Goal: Task Accomplishment & Management: Complete application form

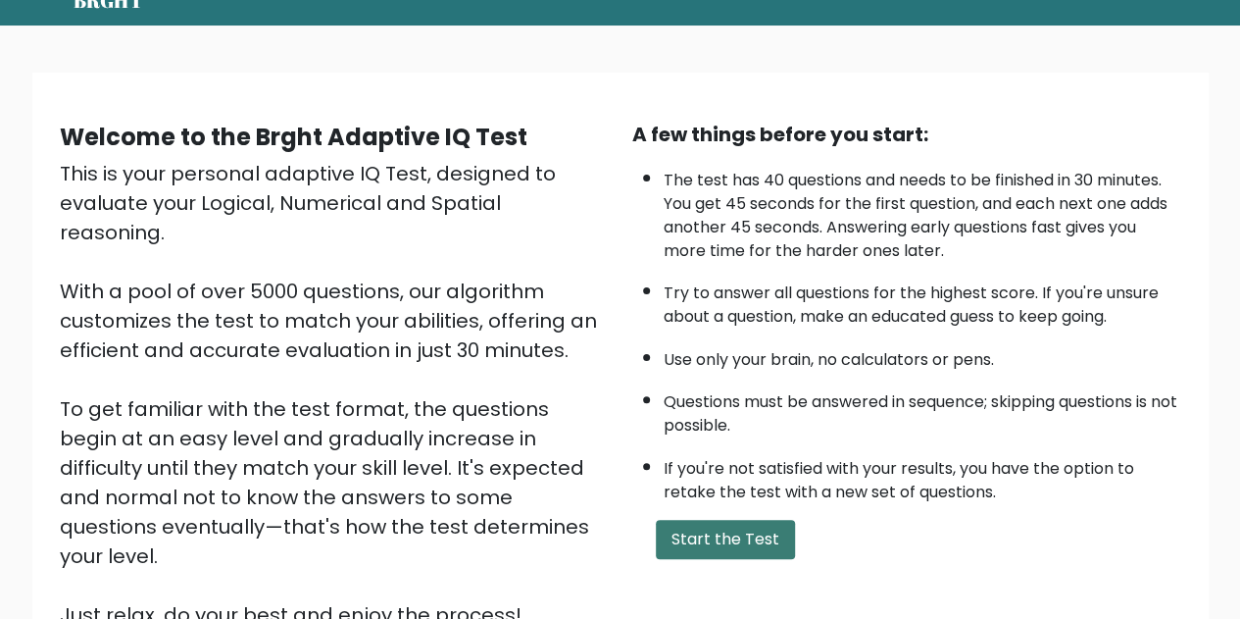
scroll to position [196, 0]
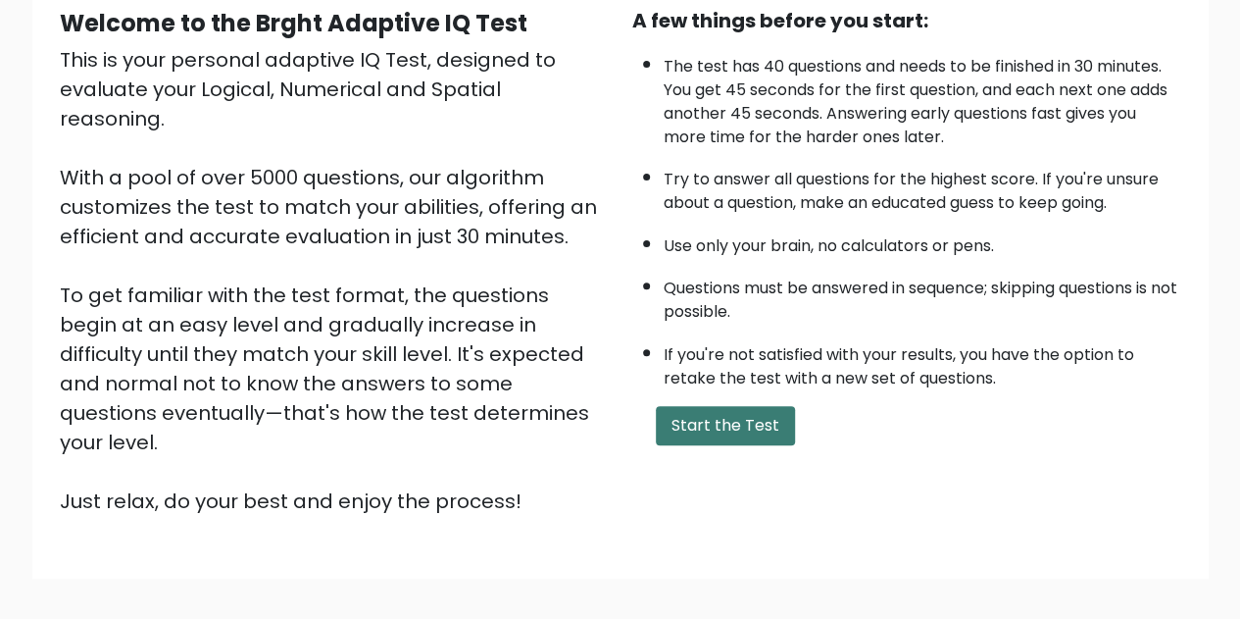
click at [735, 423] on button "Start the Test" at bounding box center [725, 425] width 139 height 39
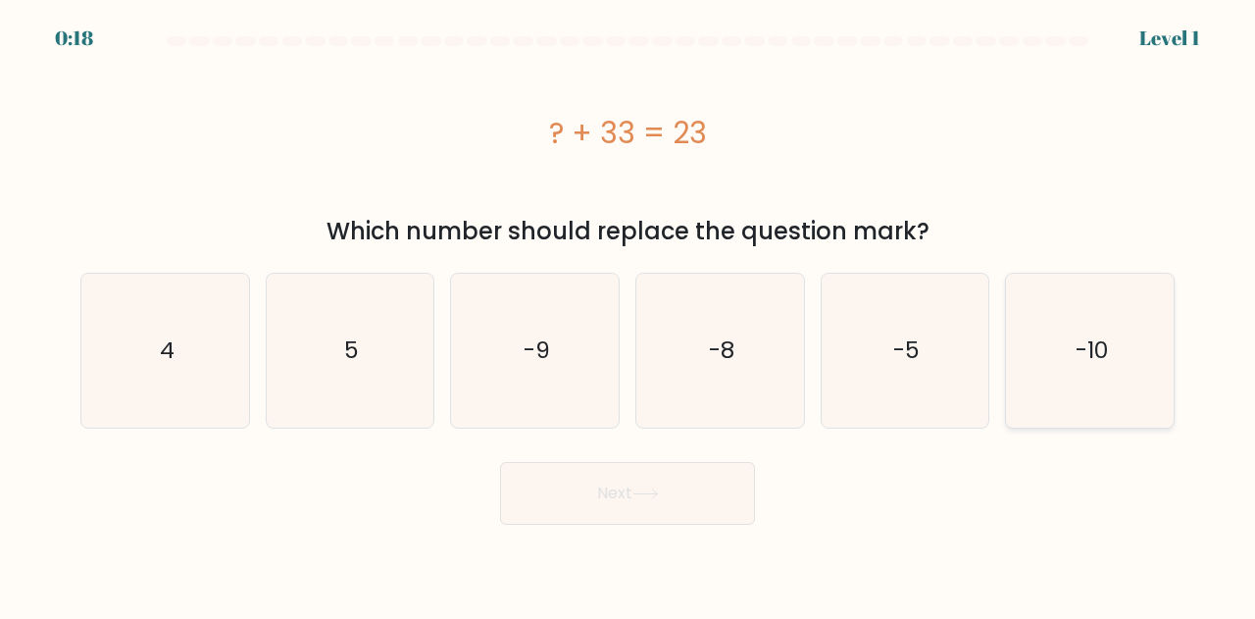
click at [1100, 352] on text "-10" at bounding box center [1091, 350] width 32 height 32
click at [628, 315] on input "f. -10" at bounding box center [627, 312] width 1 height 5
radio input "true"
click at [698, 497] on button "Next" at bounding box center [627, 493] width 255 height 63
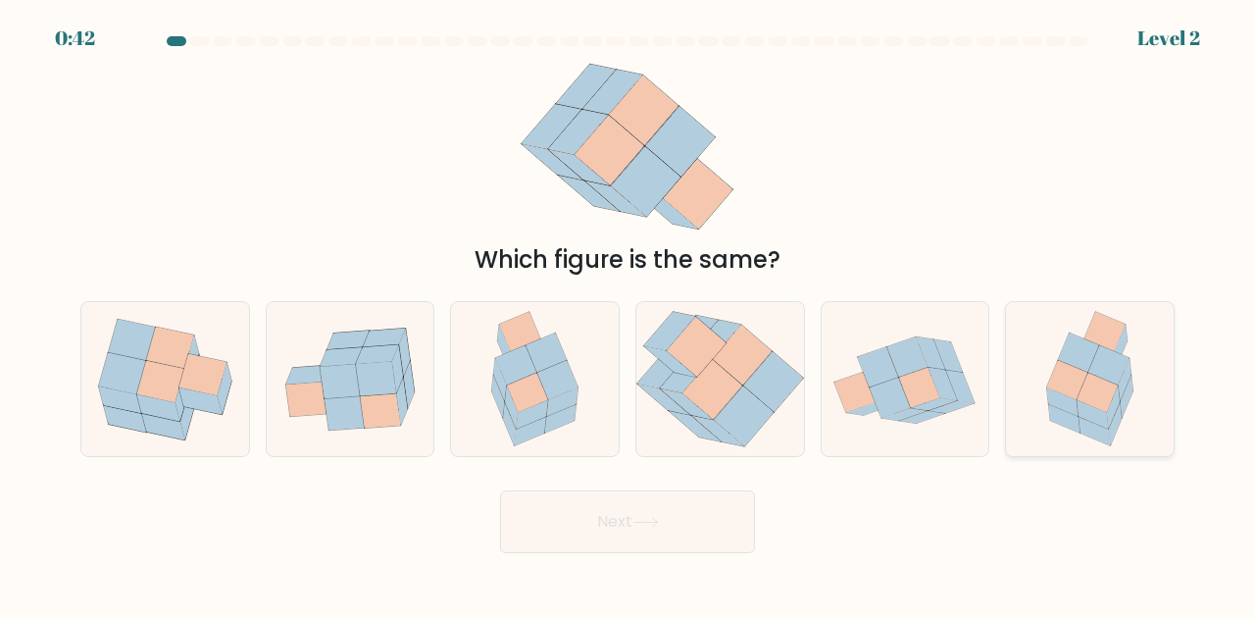
click at [1098, 407] on icon at bounding box center [1096, 393] width 41 height 39
click at [628, 315] on input "f." at bounding box center [627, 312] width 1 height 5
radio input "true"
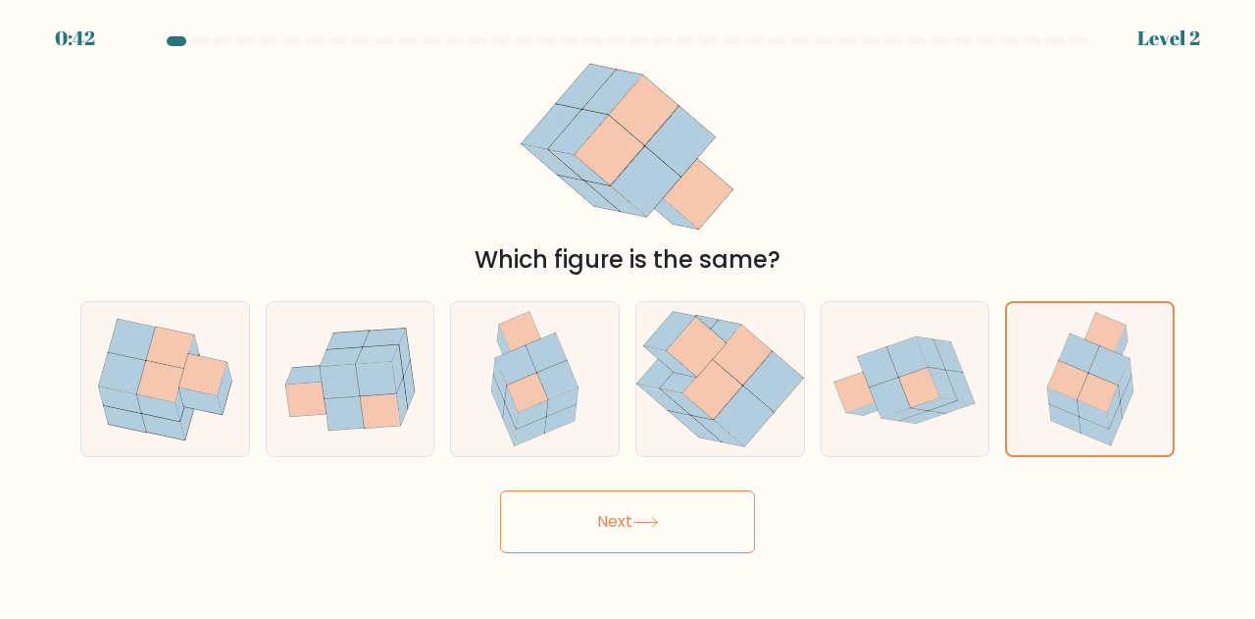
click at [685, 514] on button "Next" at bounding box center [627, 521] width 255 height 63
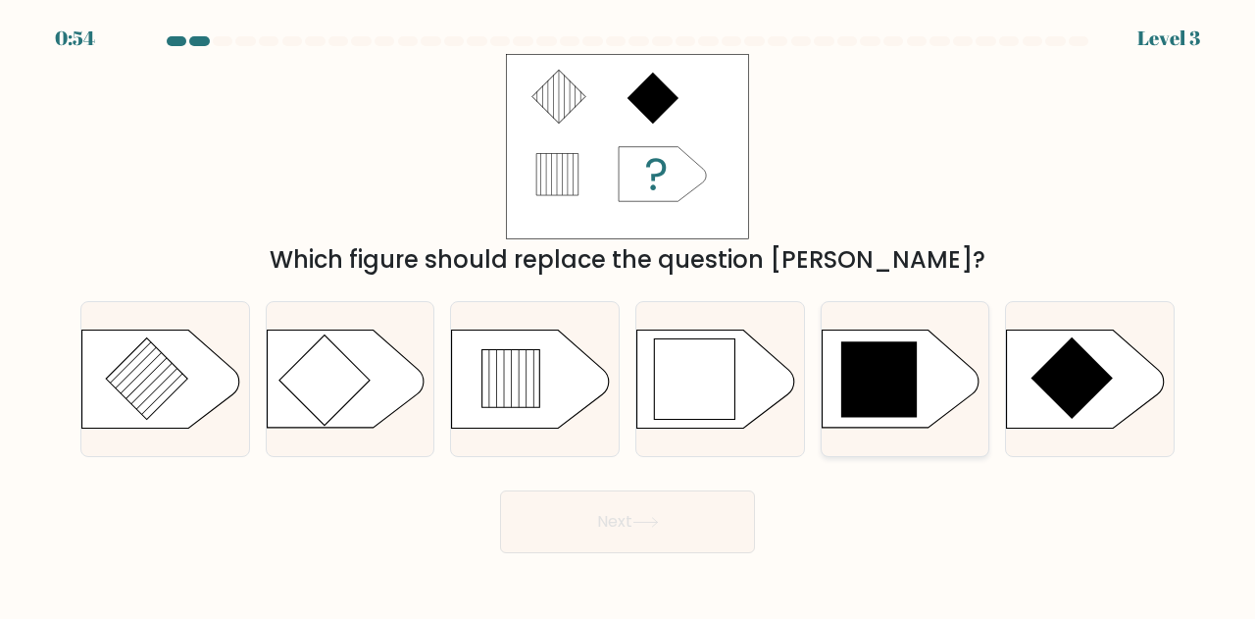
click at [891, 393] on icon at bounding box center [879, 380] width 76 height 76
click at [628, 315] on input "e." at bounding box center [627, 312] width 1 height 5
radio input "true"
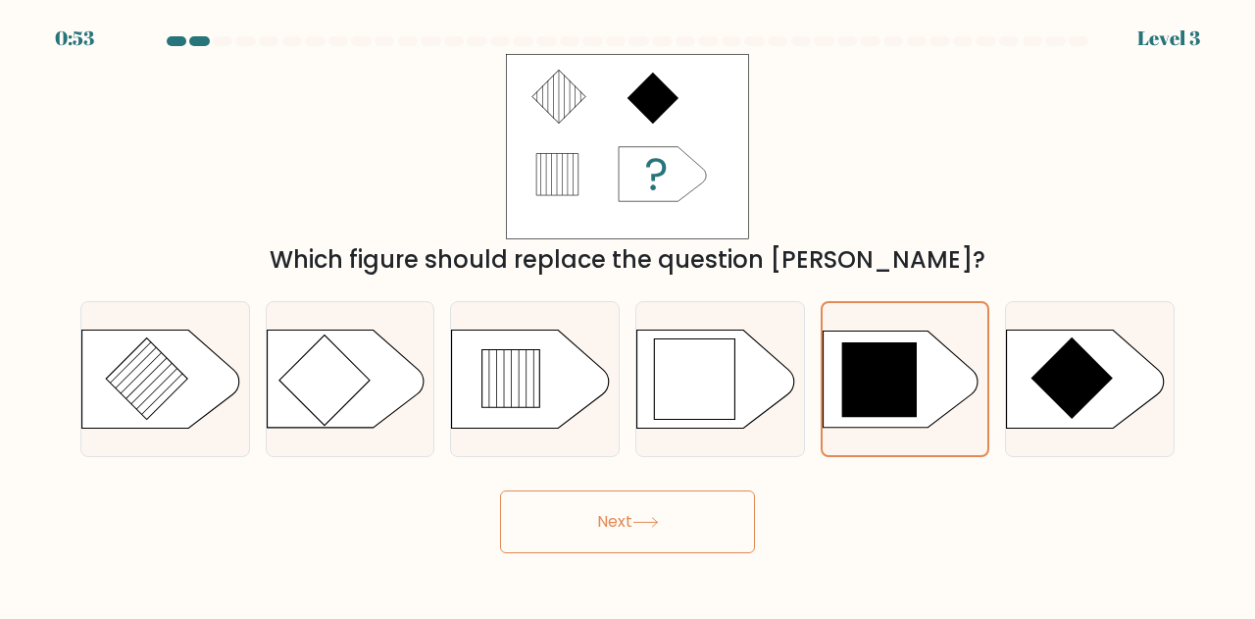
click at [606, 530] on button "Next" at bounding box center [627, 521] width 255 height 63
